Goal: Obtain resource: Obtain resource

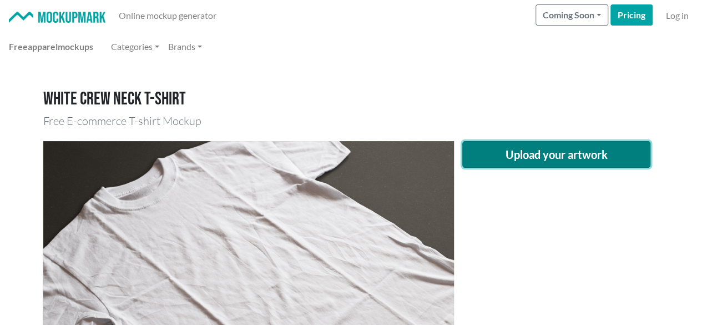
click at [525, 156] on button "Upload your artwork" at bounding box center [556, 154] width 189 height 27
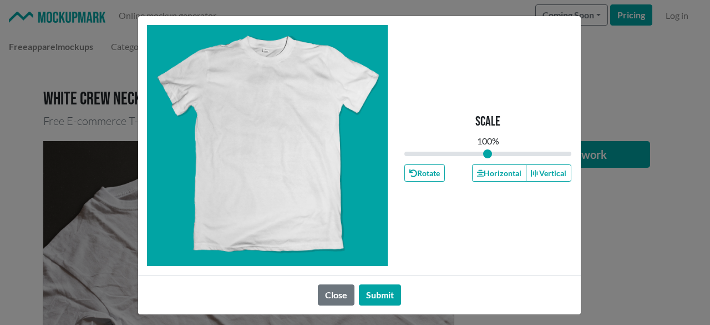
click at [514, 244] on div "Scale 100 % Rotate Horizontal Vertical" at bounding box center [488, 145] width 168 height 241
drag, startPoint x: 328, startPoint y: 295, endPoint x: 322, endPoint y: 296, distance: 6.7
click at [328, 296] on button "Close" at bounding box center [336, 294] width 37 height 21
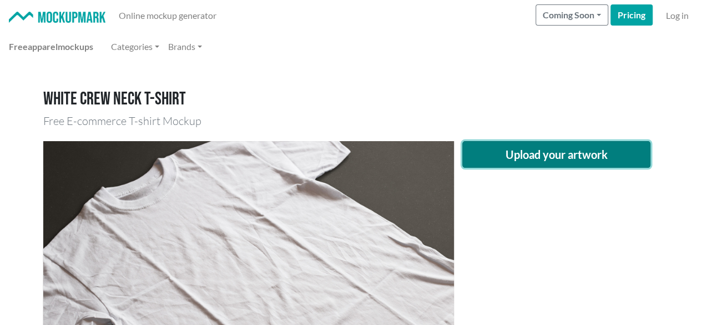
click at [514, 153] on button "Upload your artwork" at bounding box center [556, 154] width 189 height 27
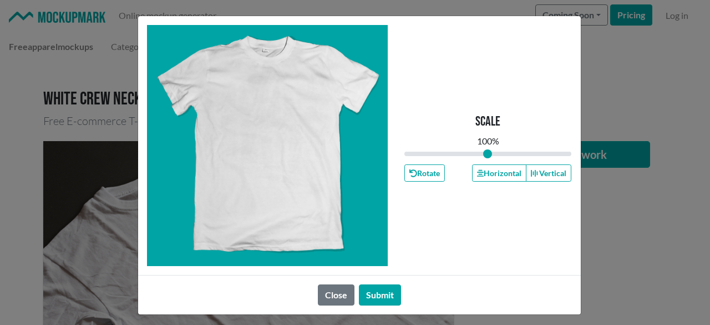
click at [328, 305] on div "Close Submit" at bounding box center [359, 294] width 443 height 39
click at [333, 289] on button "Close" at bounding box center [336, 294] width 37 height 21
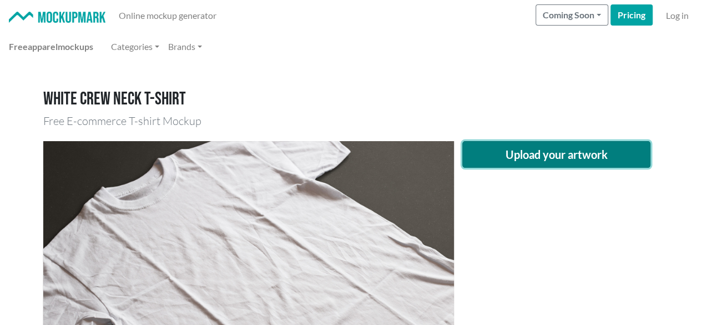
click at [569, 154] on button "Upload your artwork" at bounding box center [556, 154] width 189 height 27
click at [516, 152] on button "Upload your artwork" at bounding box center [556, 154] width 189 height 27
click at [483, 156] on button "Upload your artwork" at bounding box center [556, 154] width 189 height 27
click at [520, 149] on button "Upload your artwork" at bounding box center [556, 154] width 189 height 27
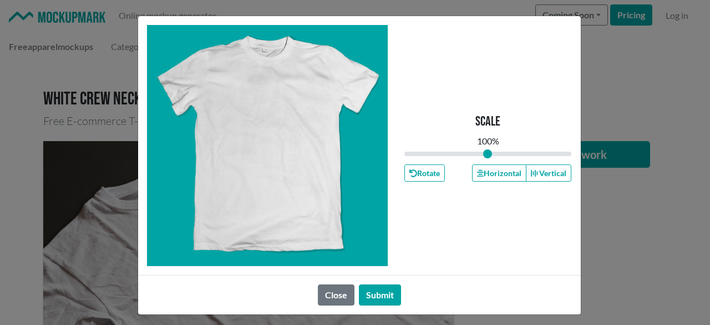
scroll to position [4, 0]
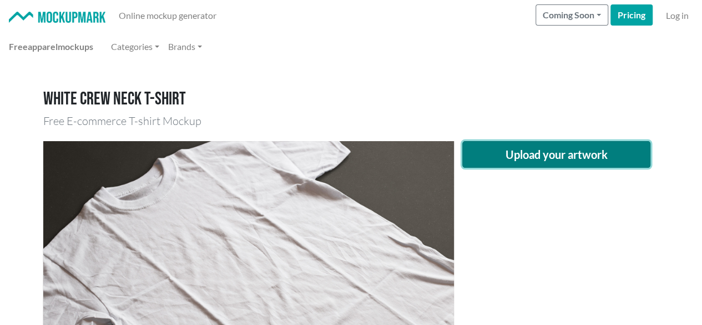
click at [495, 148] on button "Upload your artwork" at bounding box center [556, 154] width 189 height 27
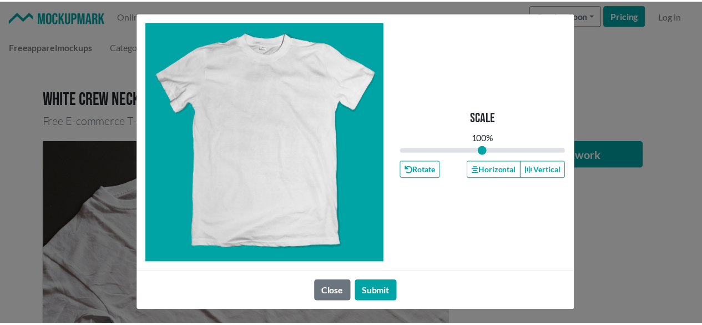
scroll to position [4, 0]
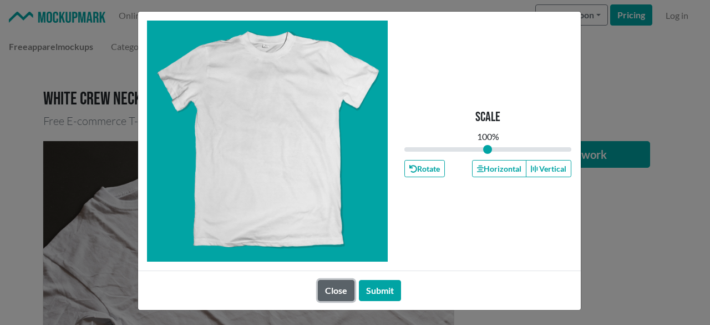
click at [343, 290] on button "Close" at bounding box center [336, 290] width 37 height 21
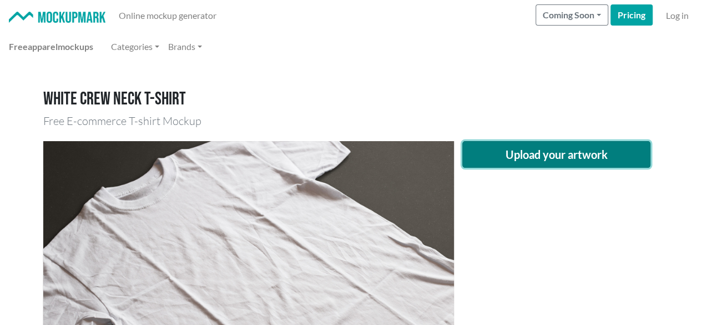
click at [495, 160] on button "Upload your artwork" at bounding box center [556, 154] width 189 height 27
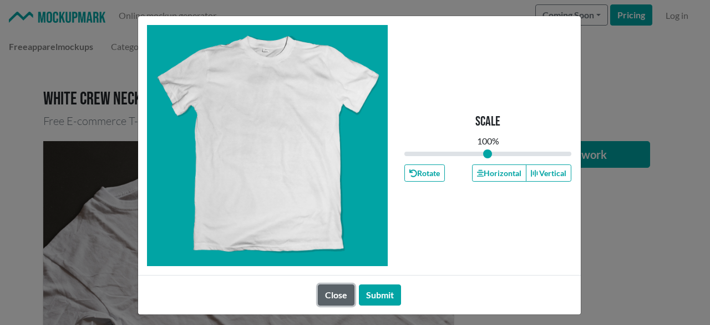
click at [332, 292] on button "Close" at bounding box center [336, 294] width 37 height 21
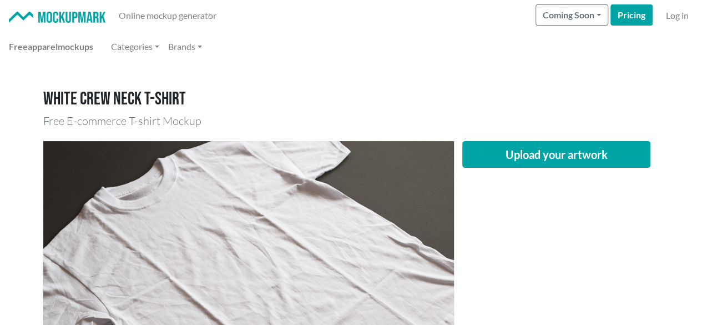
click at [512, 97] on h1 "White crew neck T-shirt" at bounding box center [351, 99] width 616 height 21
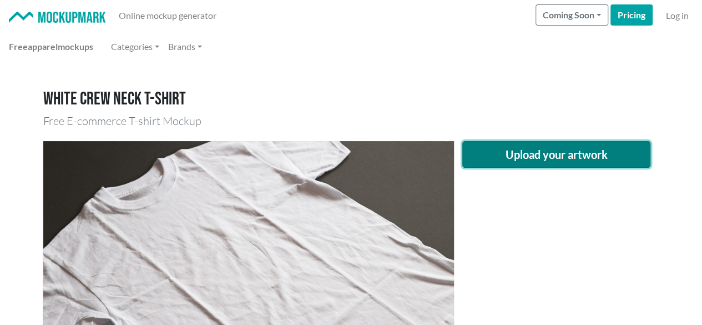
click at [489, 163] on button "Upload your artwork" at bounding box center [556, 154] width 189 height 27
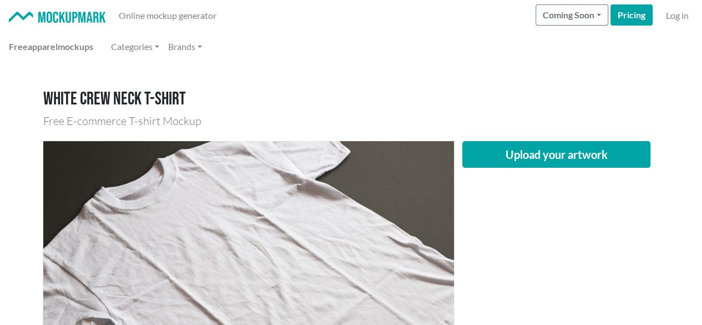
click at [477, 175] on div "Upload your artwork" at bounding box center [556, 278] width 205 height 274
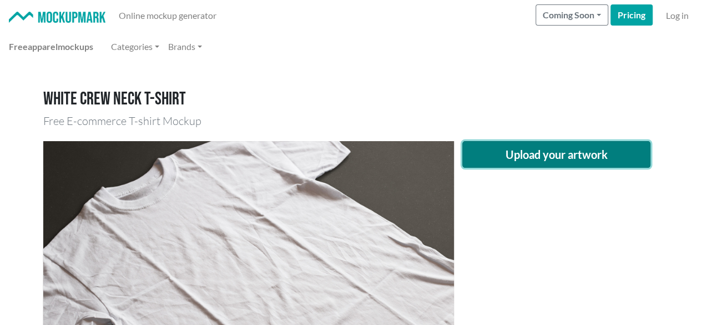
click at [490, 158] on button "Upload your artwork" at bounding box center [556, 154] width 189 height 27
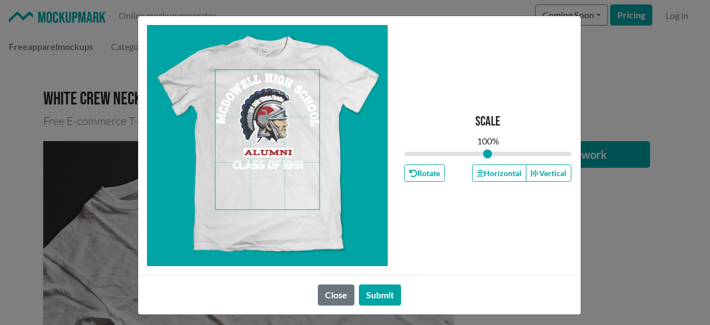
click at [268, 183] on span at bounding box center [267, 139] width 104 height 139
click at [489, 178] on button "Horizontal" at bounding box center [499, 172] width 54 height 17
click at [486, 175] on button "Horizontal" at bounding box center [499, 172] width 54 height 17
click at [482, 174] on button "Horizontal" at bounding box center [499, 172] width 54 height 17
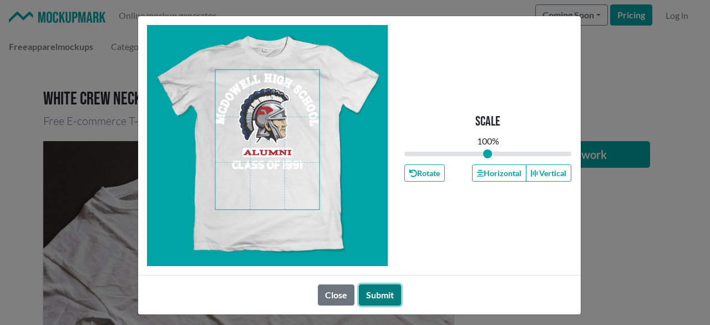
click at [381, 291] on button "Submit" at bounding box center [380, 294] width 42 height 21
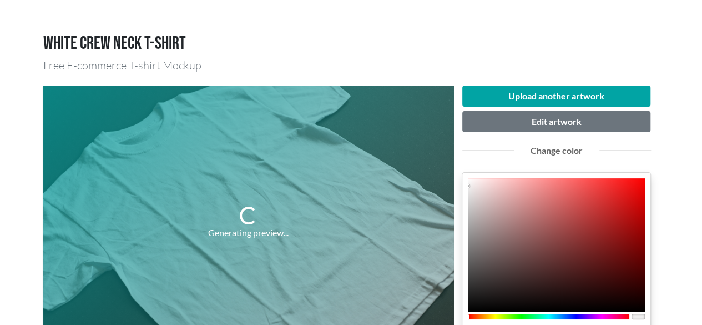
scroll to position [111, 0]
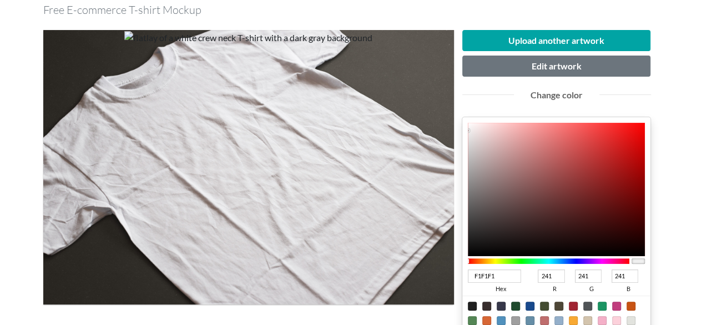
type input "E47272"
type input "228"
type input "114"
type input "E46A6A"
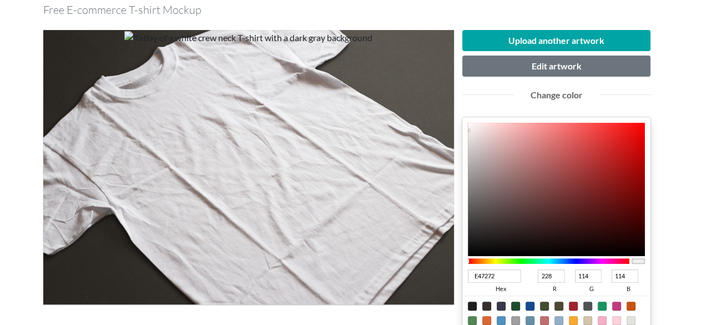
type input "106"
type input "E43535"
type input "53"
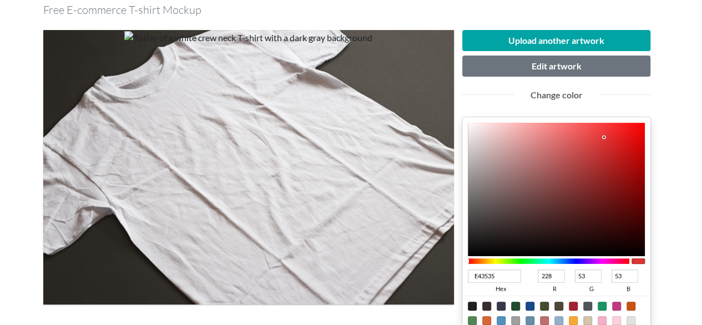
type input "E70A0A"
type input "231"
type input "10"
type input "EB0202"
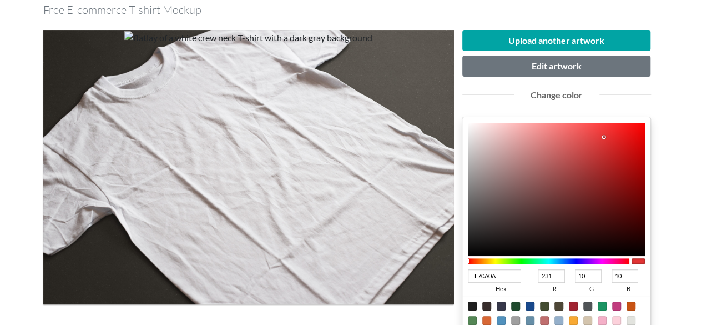
type input "235"
type input "2"
type input "EB0101"
type input "1"
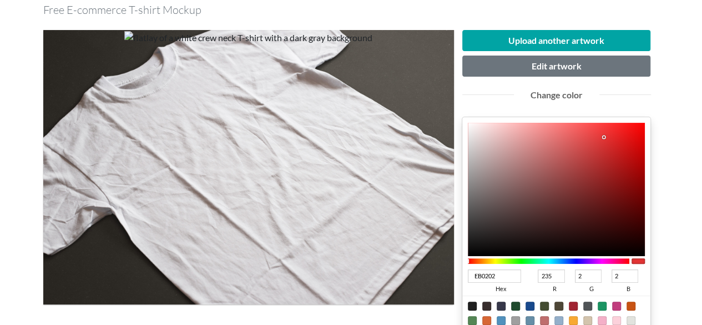
type input "1"
type input "EB0000"
type input "0"
type input "D20000"
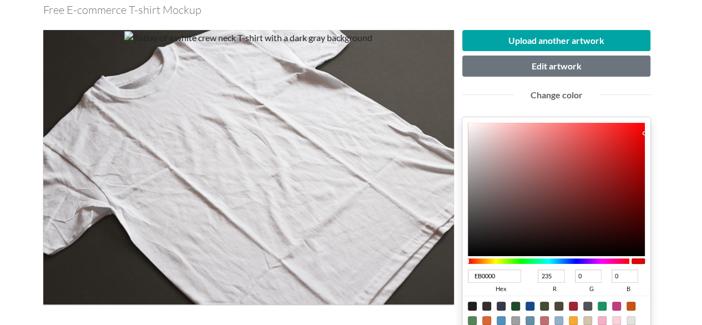
type input "210"
type input "CA0000"
type input "202"
type input "C90000"
type input "201"
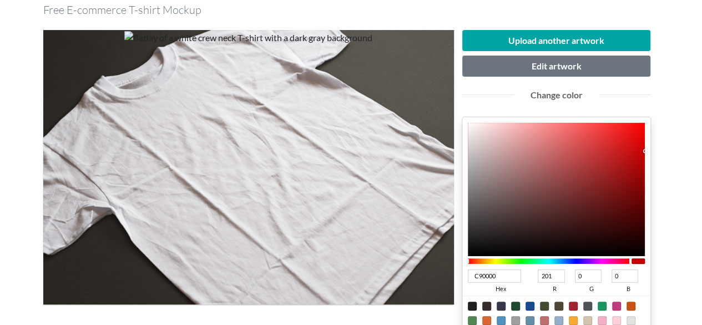
drag, startPoint x: 556, startPoint y: 136, endPoint x: 645, endPoint y: 150, distance: 89.4
click at [645, 150] on div at bounding box center [557, 189] width 178 height 133
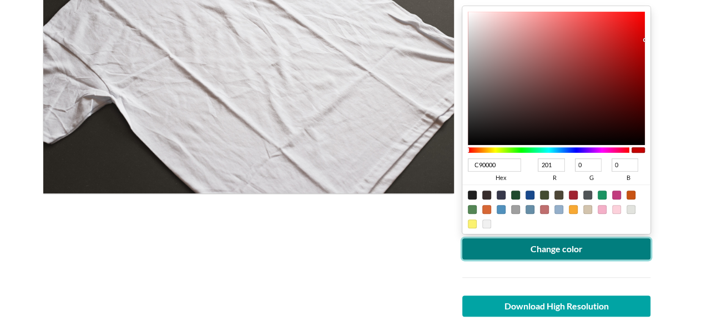
click at [554, 251] on button "Change color" at bounding box center [556, 248] width 189 height 21
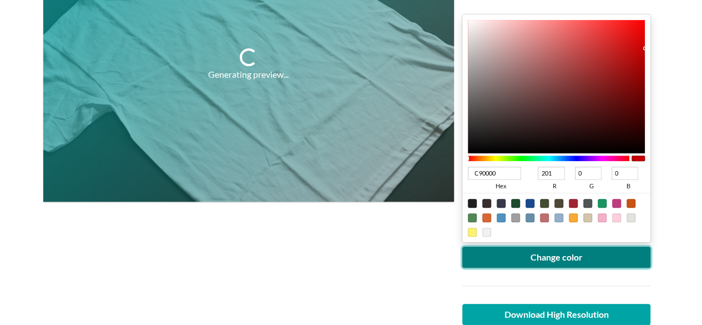
scroll to position [166, 0]
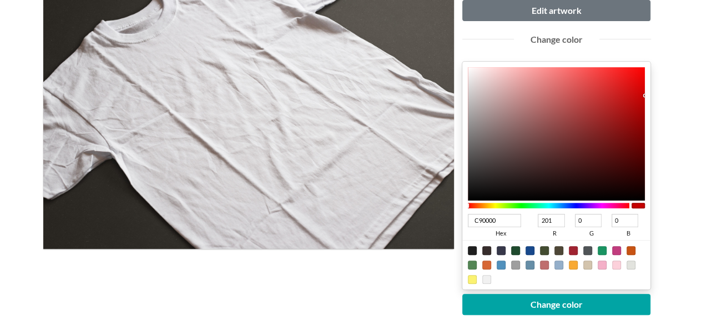
drag, startPoint x: 498, startPoint y: 220, endPoint x: 407, endPoint y: 225, distance: 90.6
click at [407, 225] on div "Upload another artwork Edit artwork Change color C90000 hex 201 r 0 g 0 b 100 a…" at bounding box center [351, 198] width 616 height 464
type input "a31"
type input "170"
type input "51"
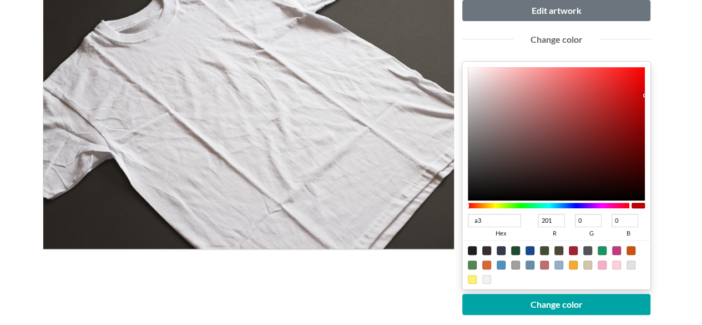
type input "17"
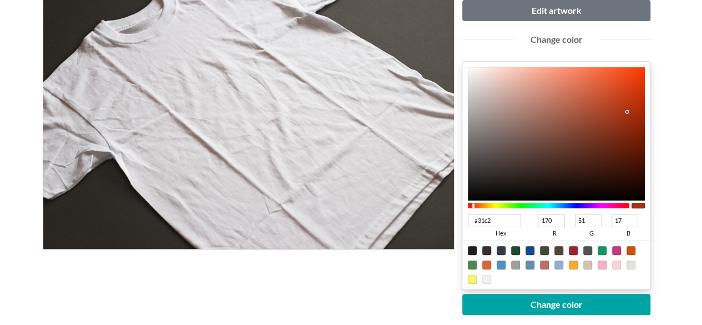
type input "a31c22"
type input "163"
type input "28"
type input "34"
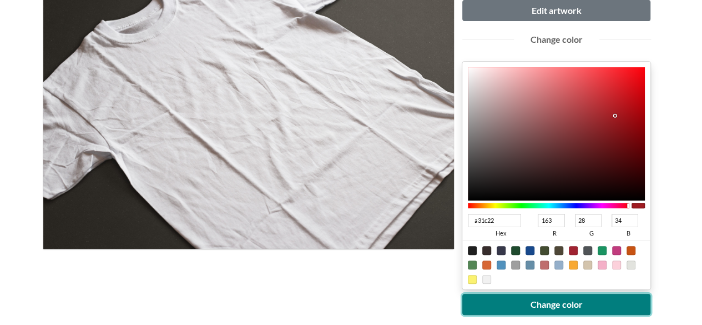
type input "A31C22"
click at [564, 298] on button "Change color" at bounding box center [556, 303] width 189 height 21
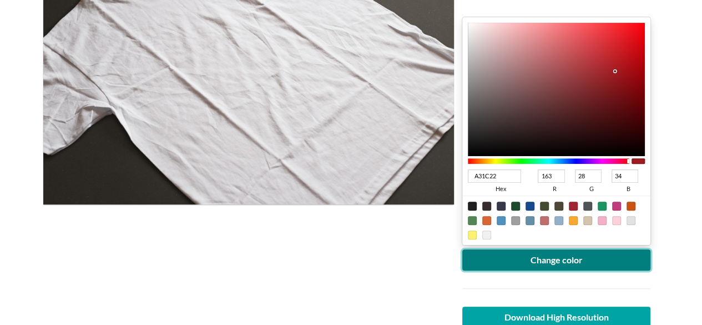
scroll to position [277, 0]
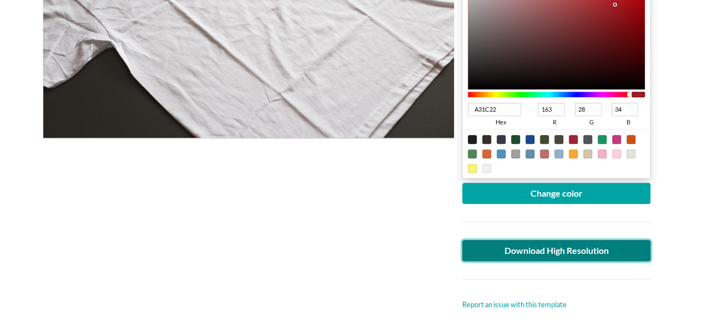
click at [483, 257] on link "Download High Resolution" at bounding box center [556, 250] width 189 height 21
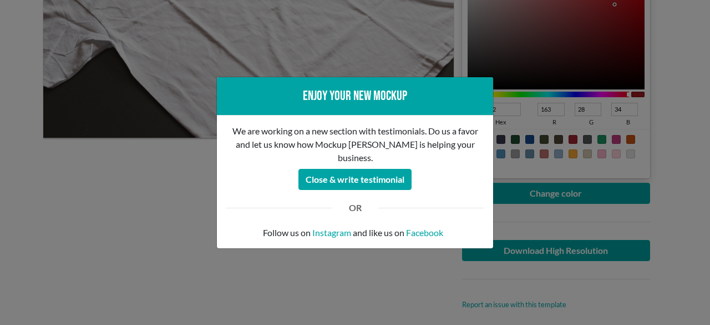
drag, startPoint x: 141, startPoint y: 266, endPoint x: 138, endPoint y: 246, distance: 20.9
click at [140, 261] on div "Enjoy your new mockup We are working on a new section with testimonials. Do us …" at bounding box center [355, 162] width 710 height 325
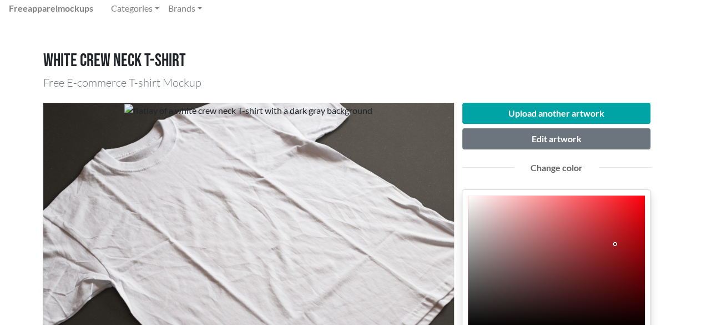
scroll to position [55, 0]
